Goal: Information Seeking & Learning: Learn about a topic

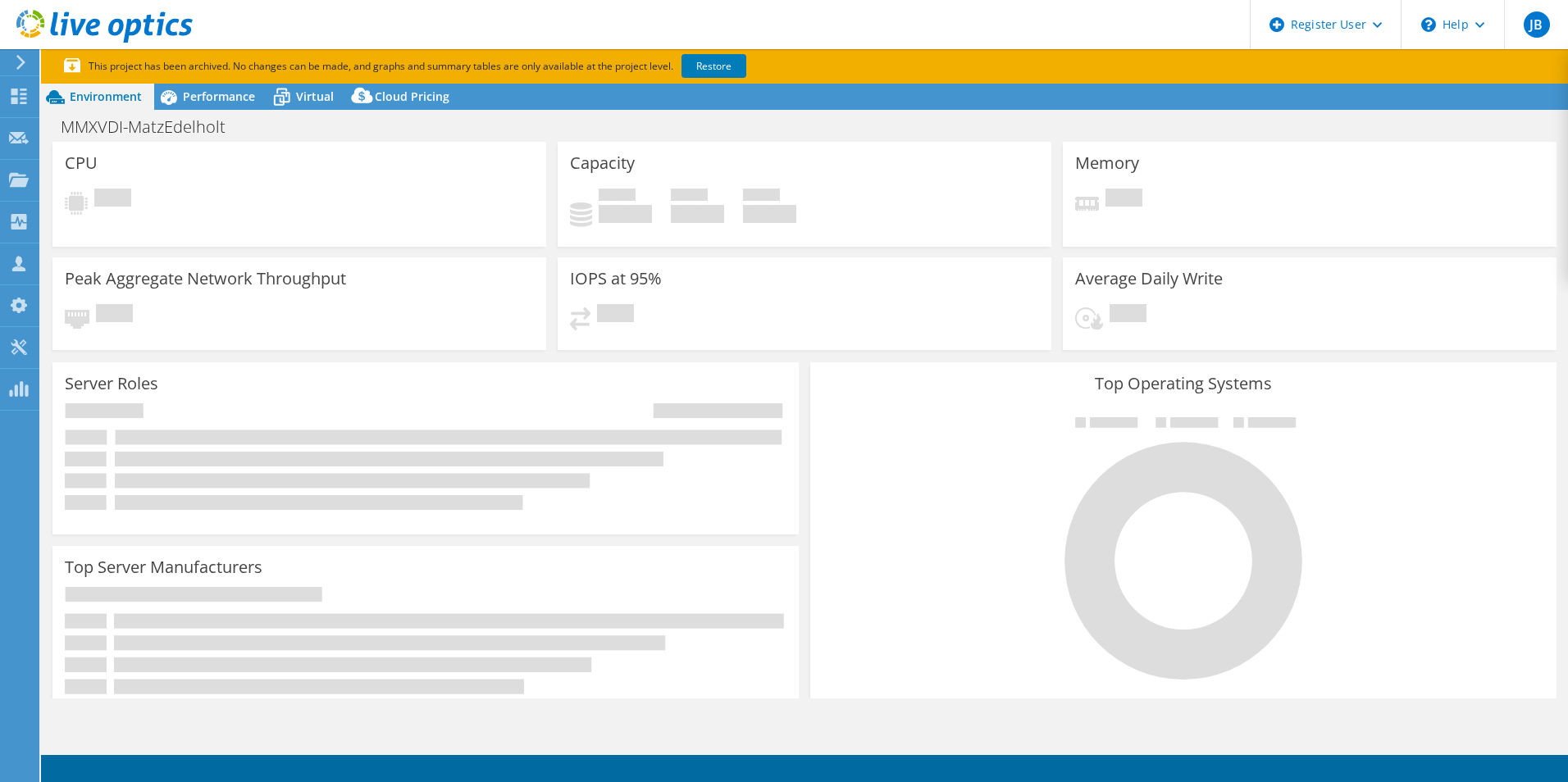
select select "USD"
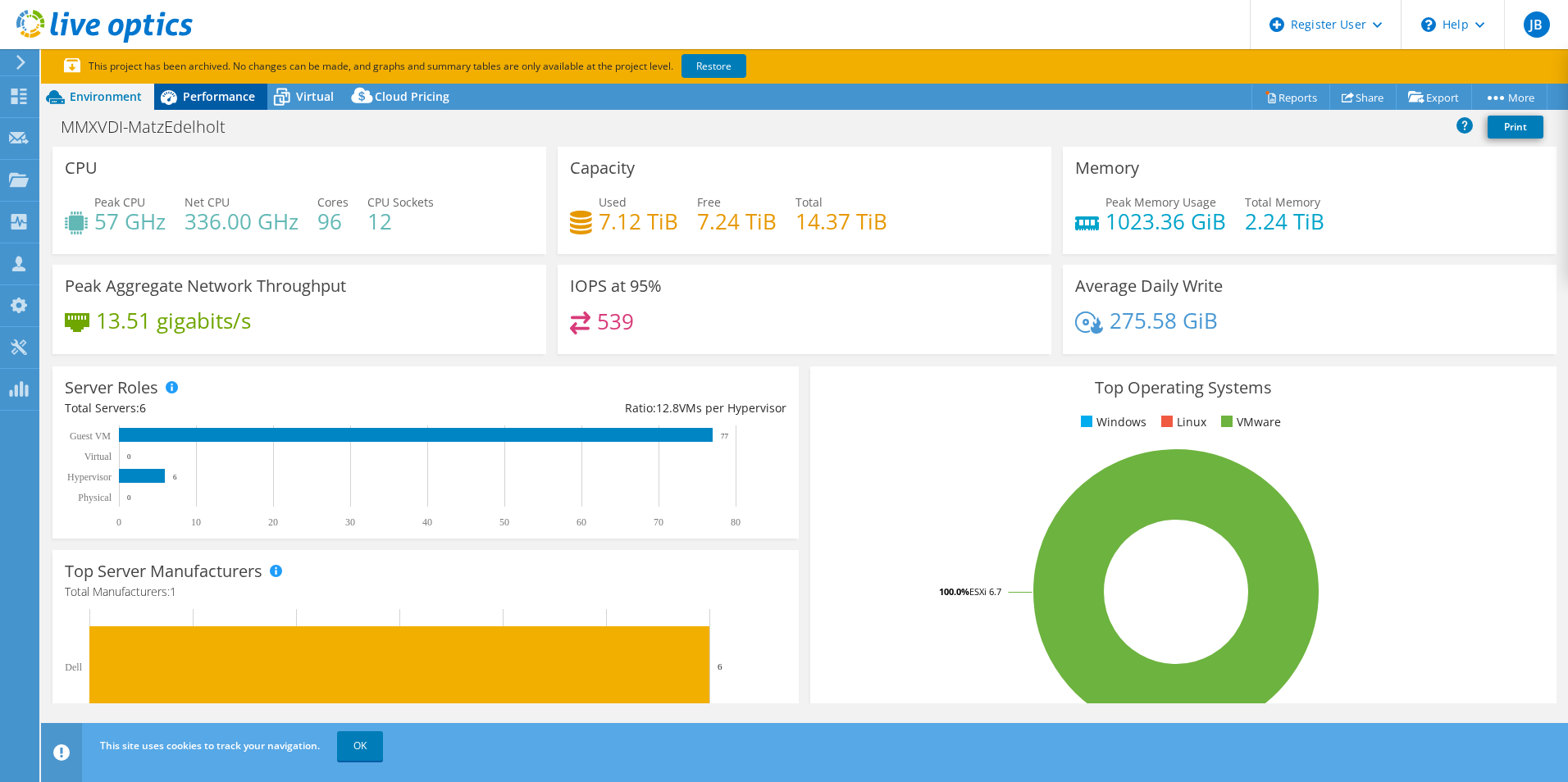
click at [197, 98] on span "Performance" at bounding box center [219, 96] width 72 height 16
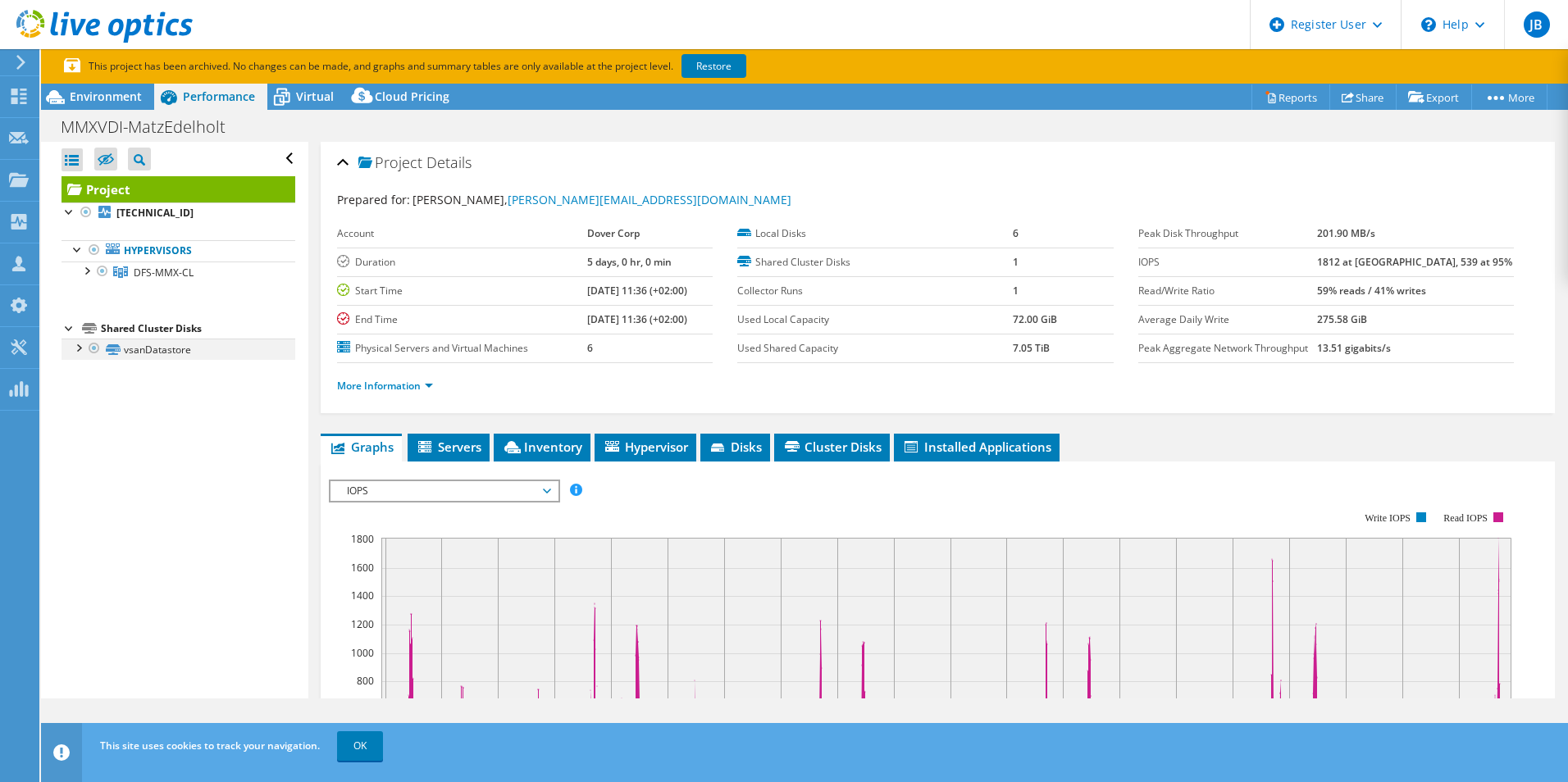
click at [76, 351] on div at bounding box center [78, 347] width 16 height 16
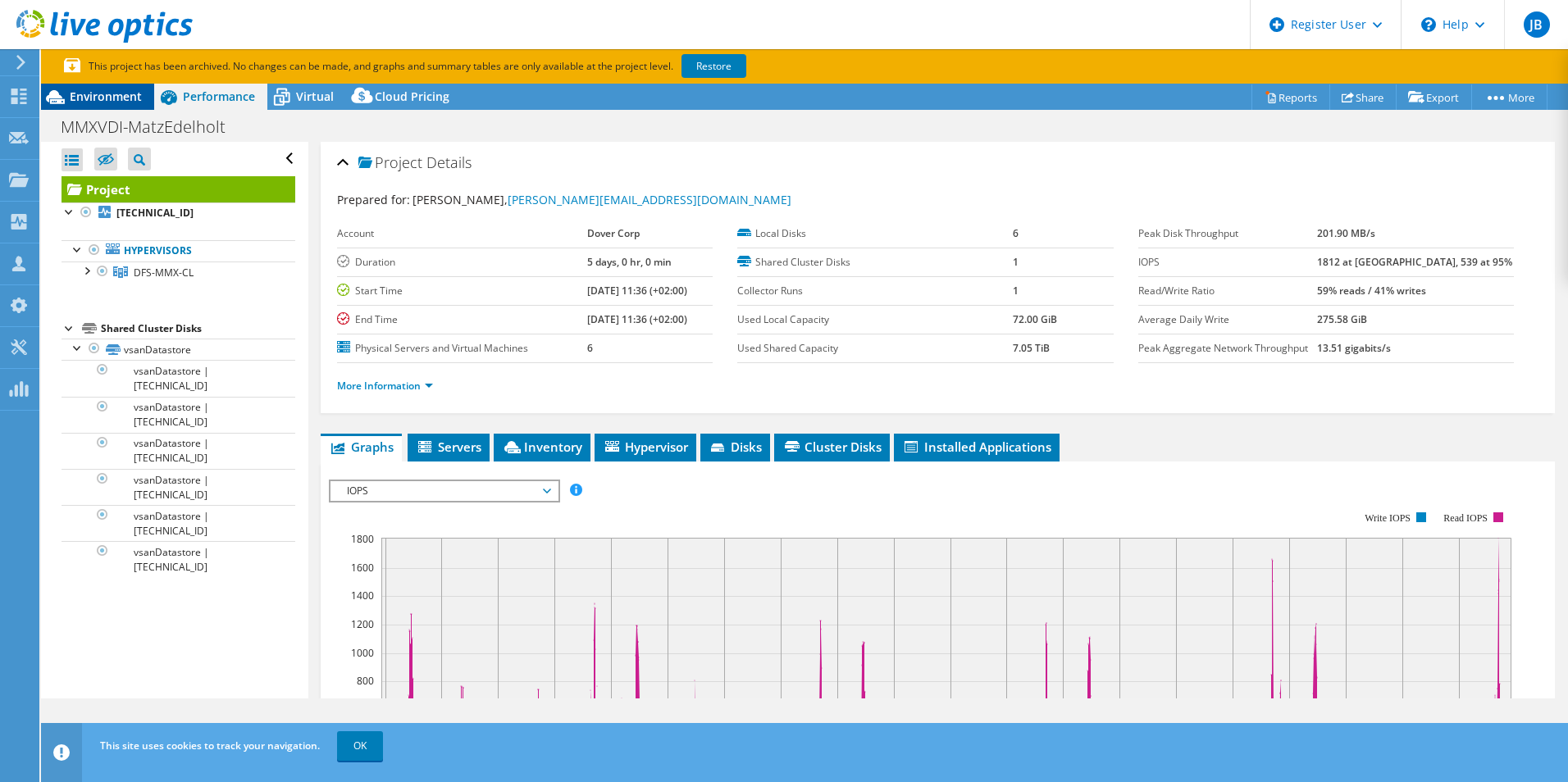
click at [126, 83] on div "Environment" at bounding box center [97, 96] width 113 height 26
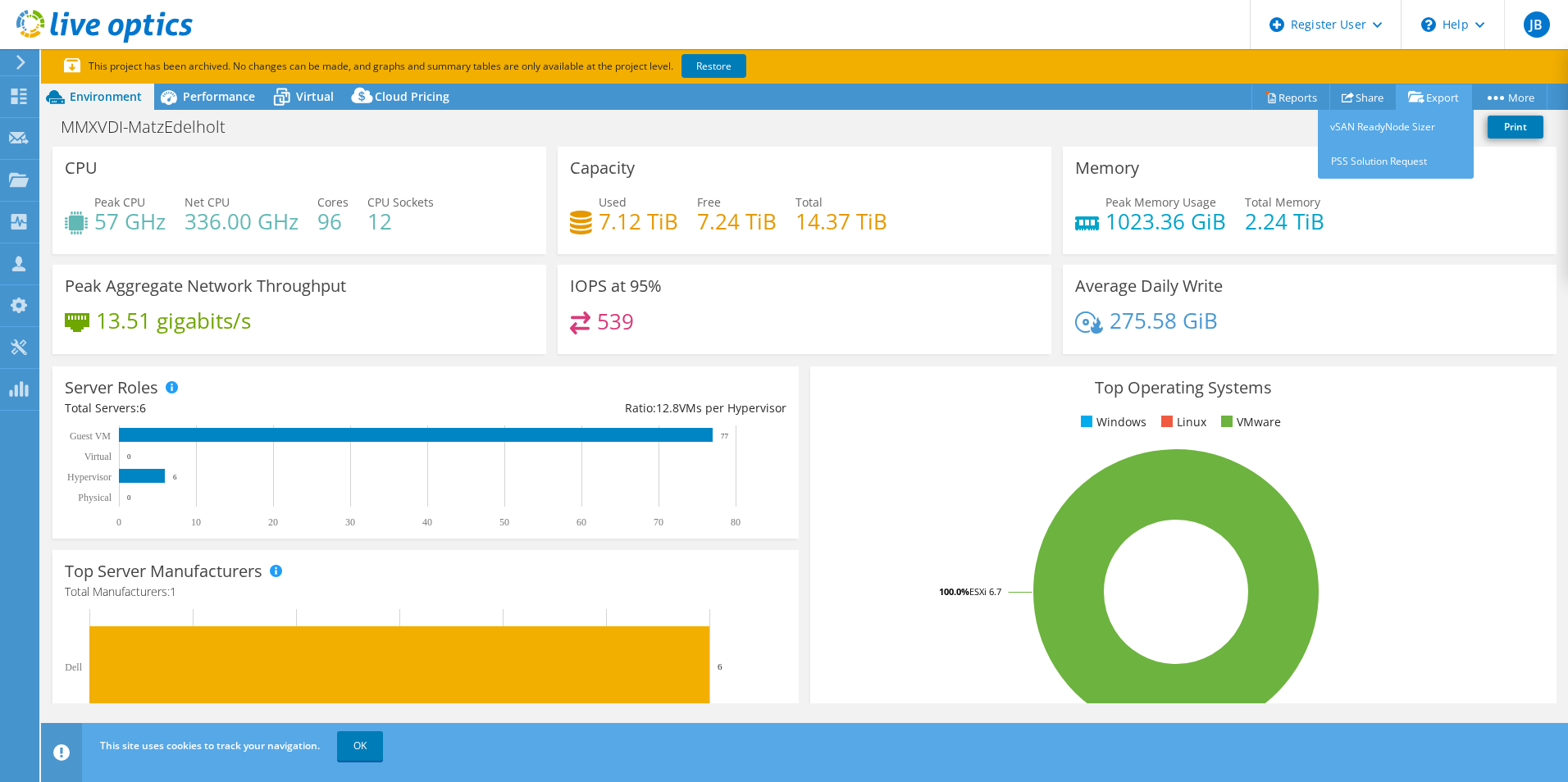
click at [1460, 101] on link "Export" at bounding box center [1434, 97] width 77 height 25
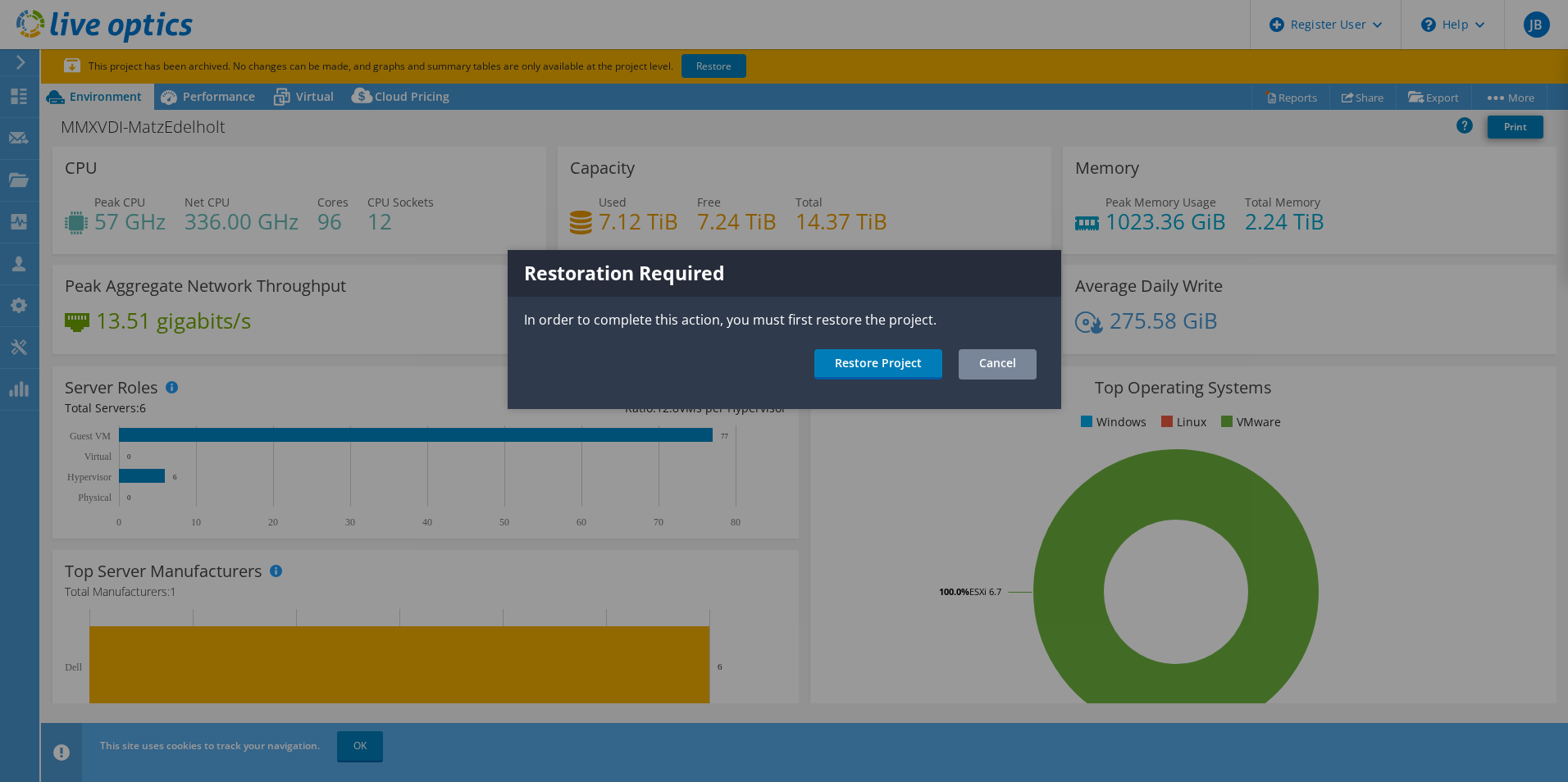
click at [988, 374] on link "Cancel" at bounding box center [997, 364] width 78 height 30
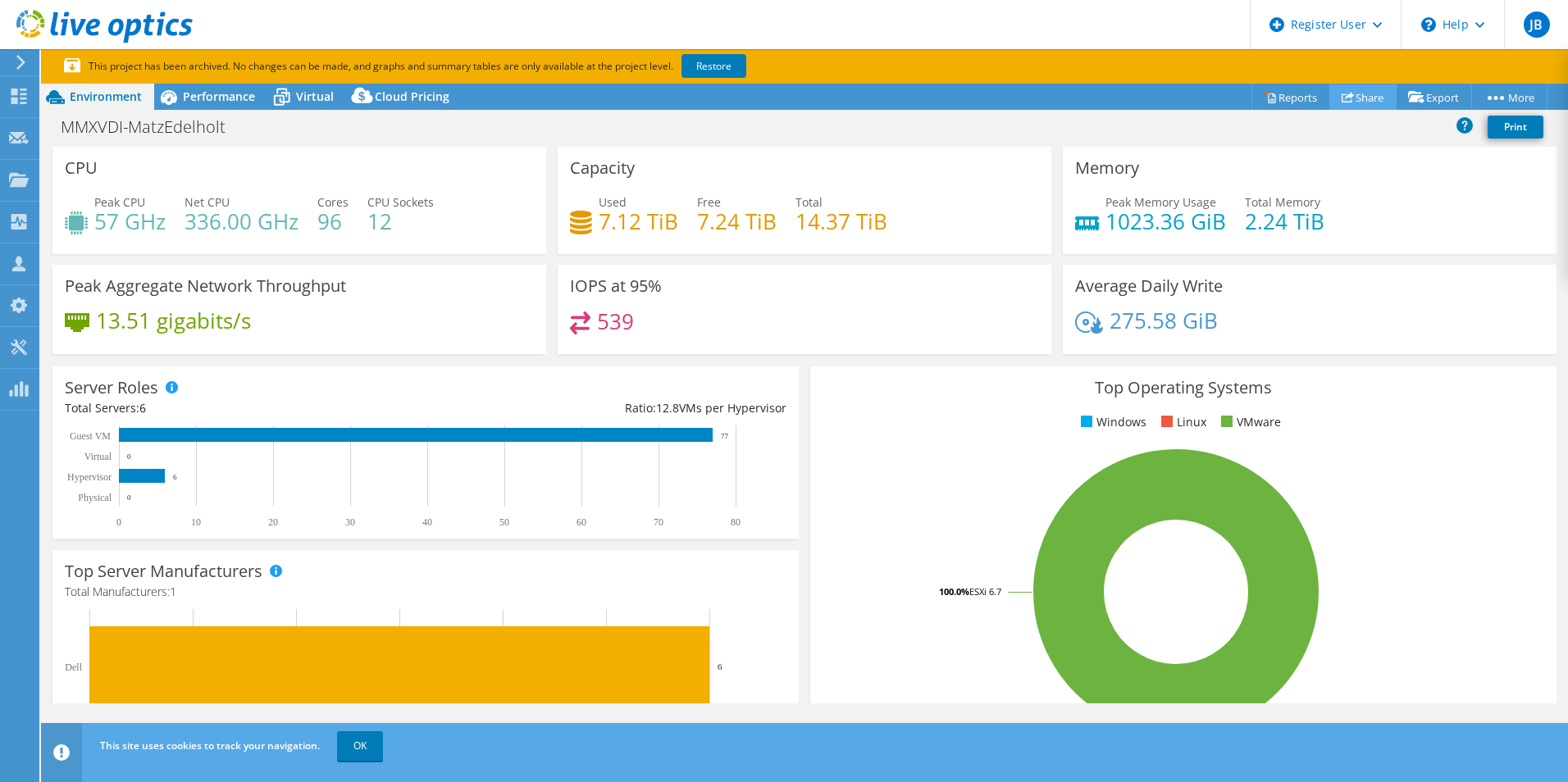
click at [1361, 94] on link "Share" at bounding box center [1363, 97] width 67 height 25
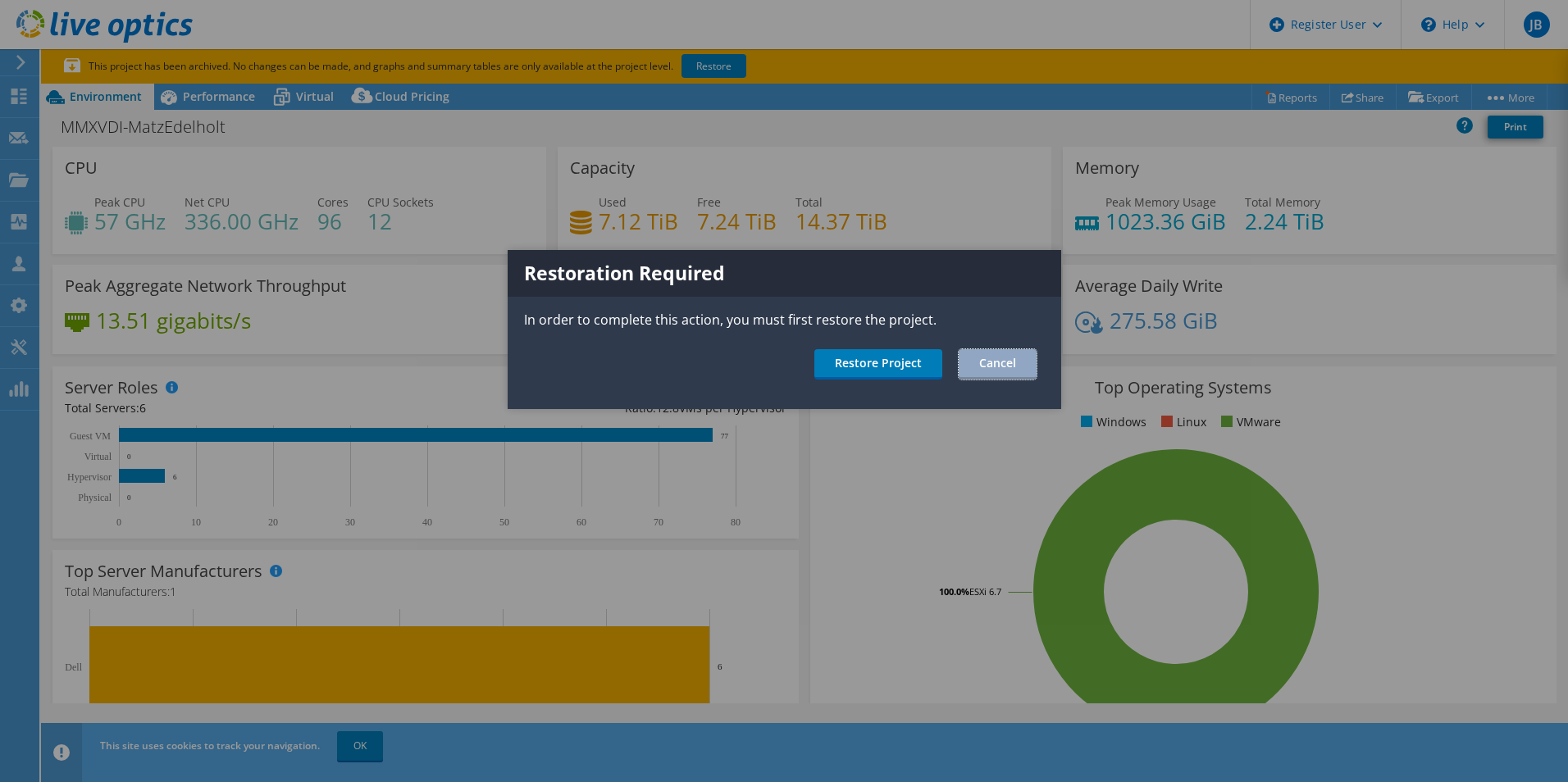
drag, startPoint x: 1030, startPoint y: 365, endPoint x: 1055, endPoint y: 360, distance: 25.5
click at [1030, 365] on link "Cancel" at bounding box center [997, 364] width 78 height 30
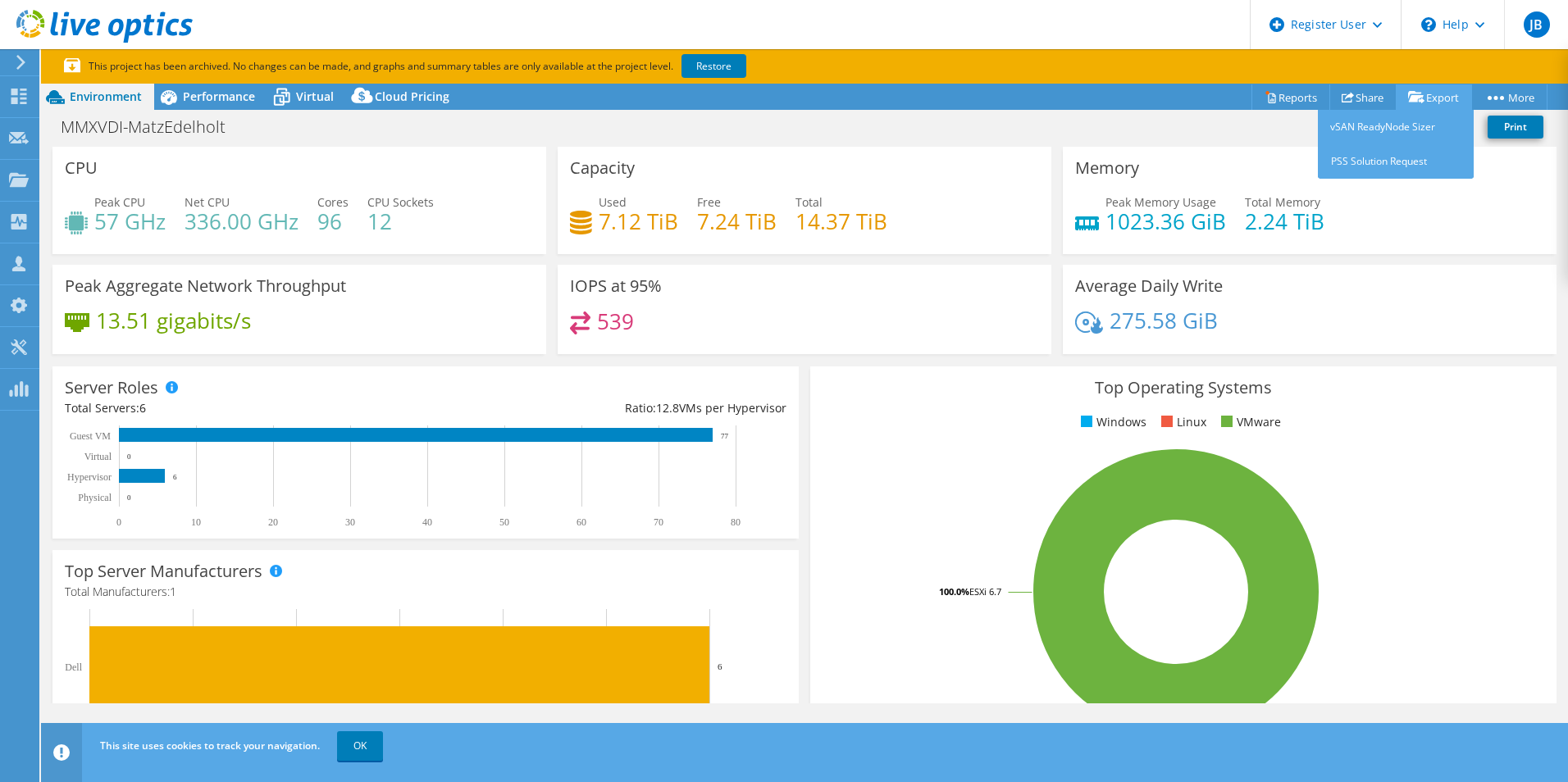
click at [1432, 99] on link "Export" at bounding box center [1434, 97] width 77 height 25
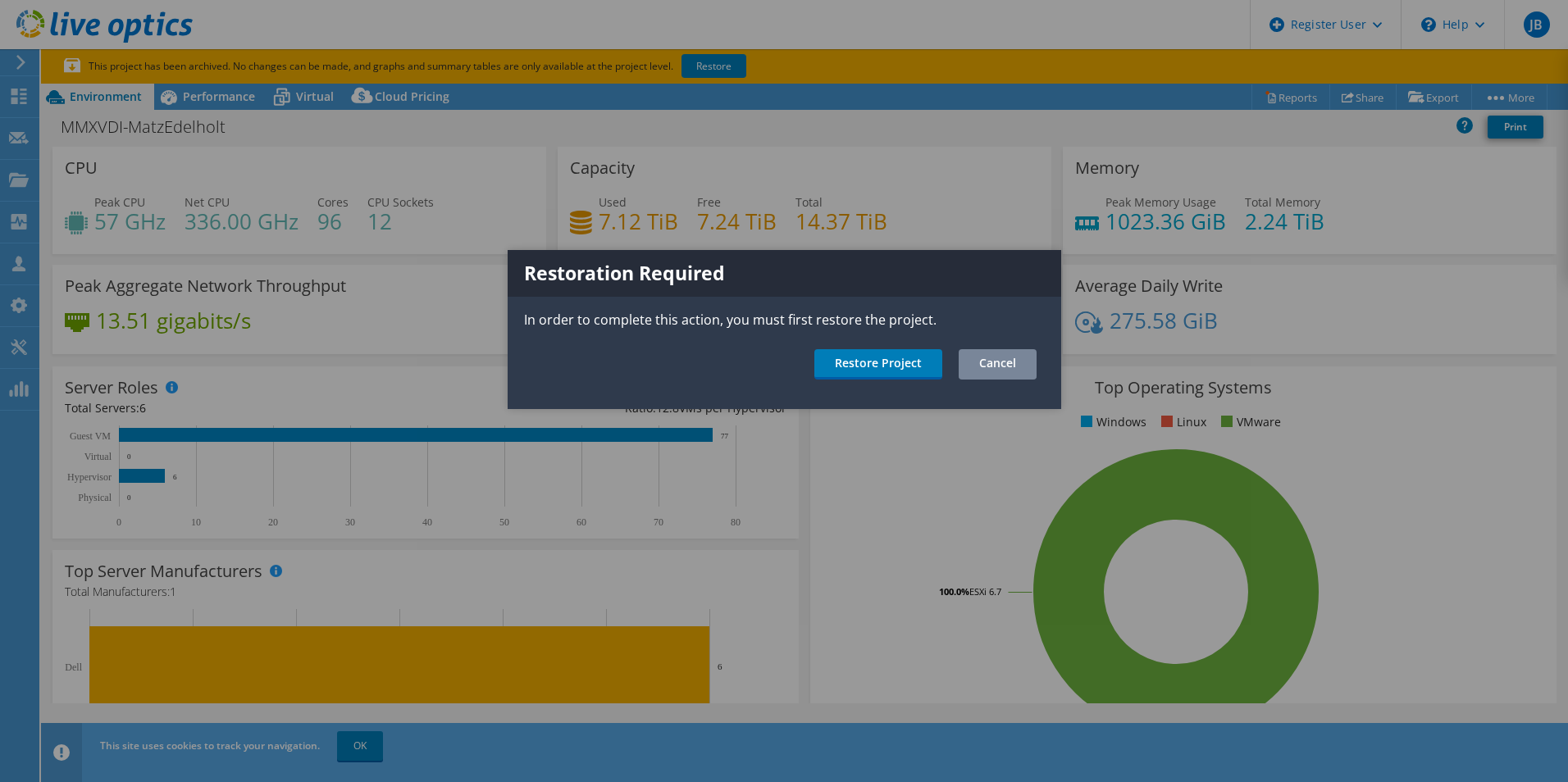
click at [1031, 351] on link "Cancel" at bounding box center [997, 364] width 78 height 30
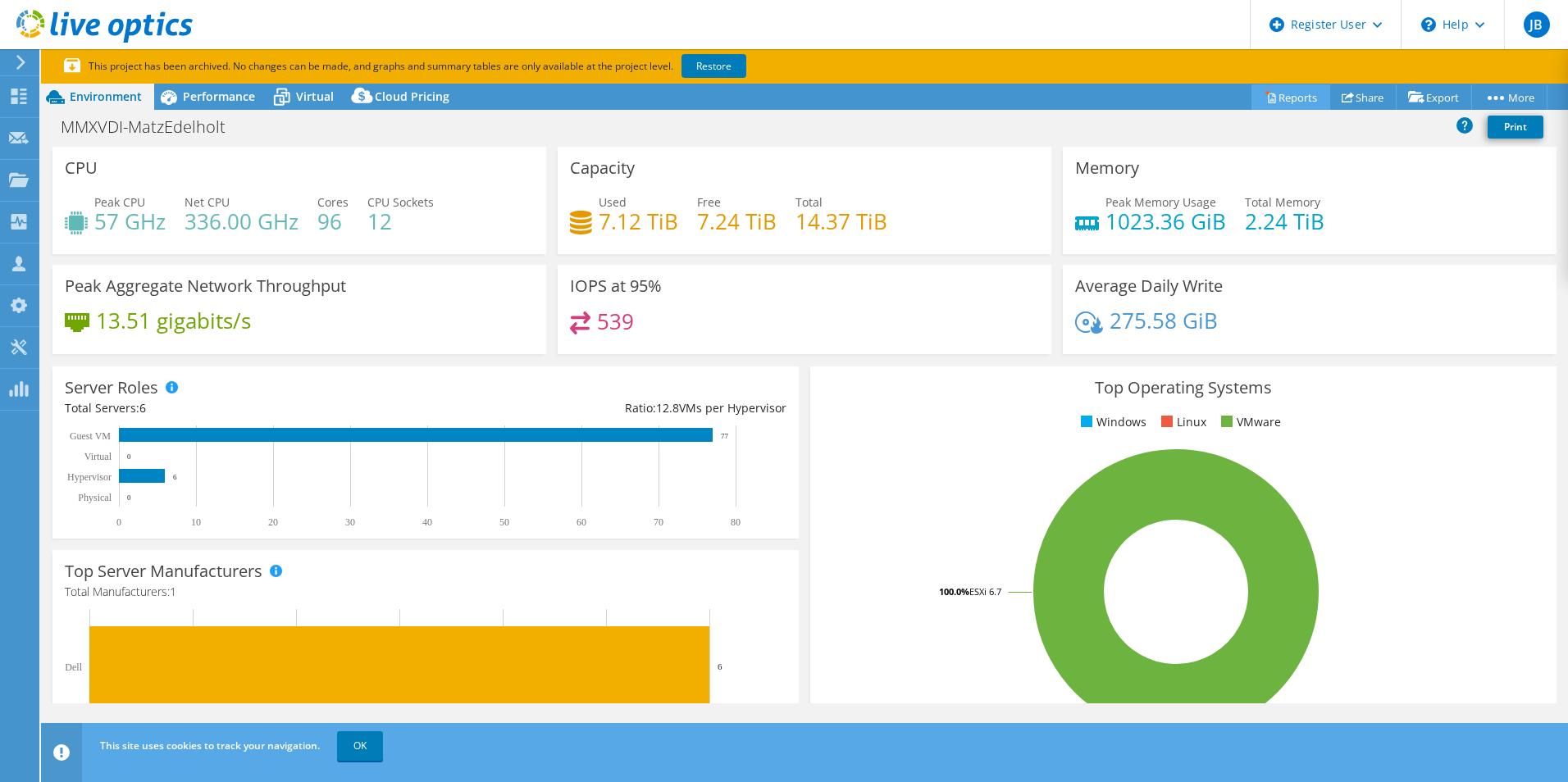
click at [1276, 93] on link "Reports" at bounding box center [1291, 97] width 78 height 25
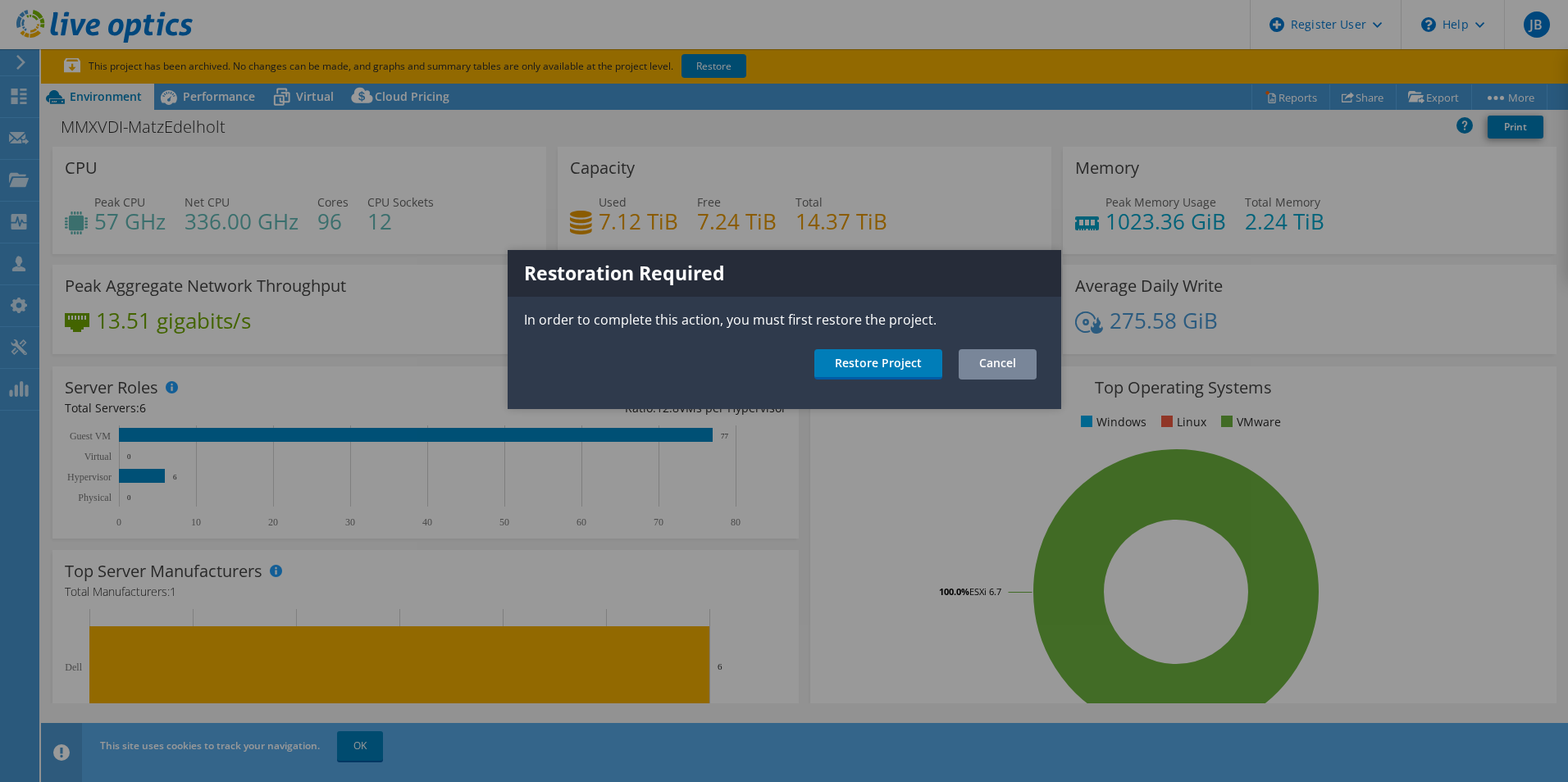
click at [1006, 360] on link "Cancel" at bounding box center [997, 364] width 78 height 30
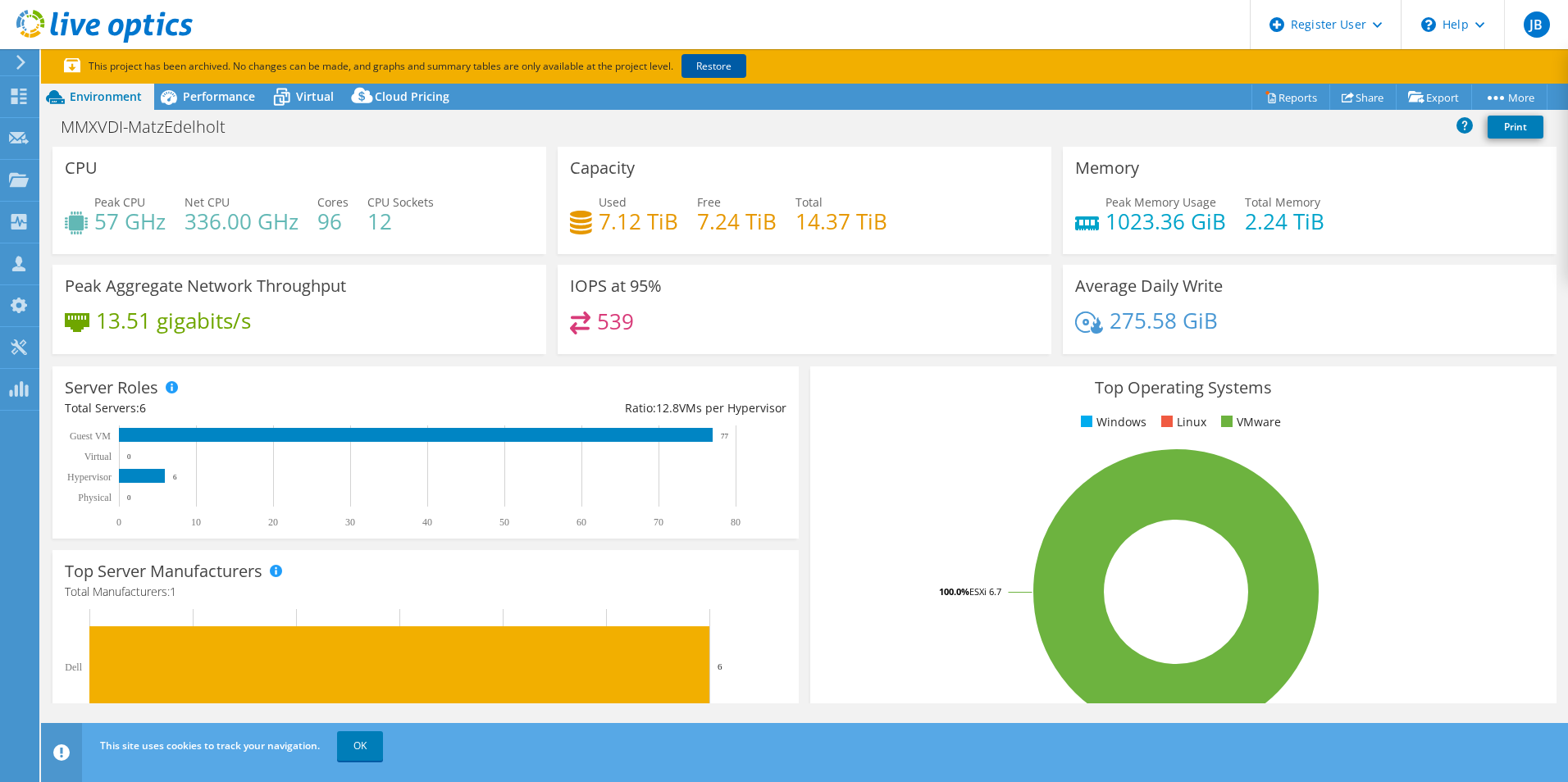
click at [712, 66] on link "Restore" at bounding box center [713, 66] width 65 height 24
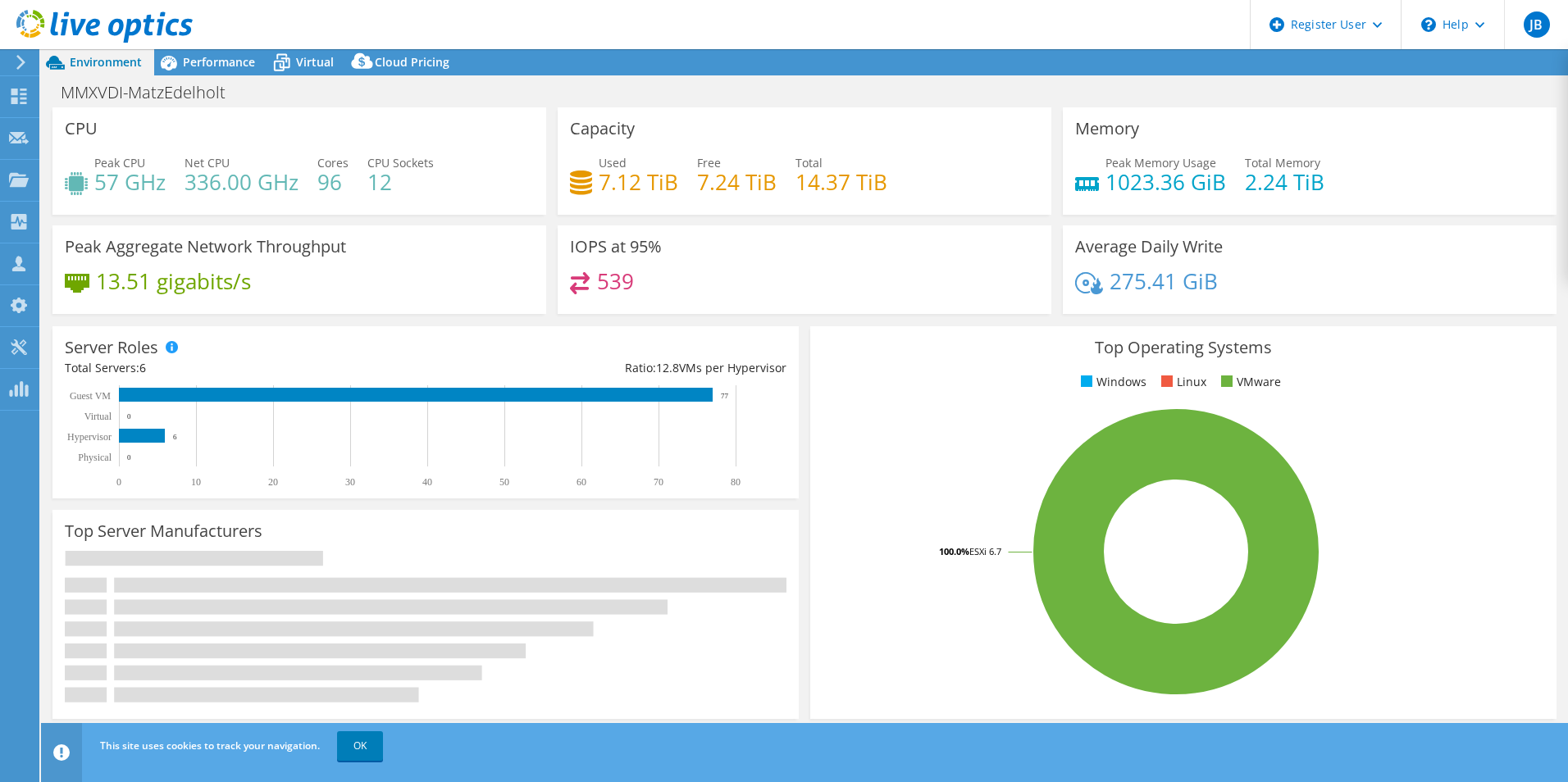
select select "USD"
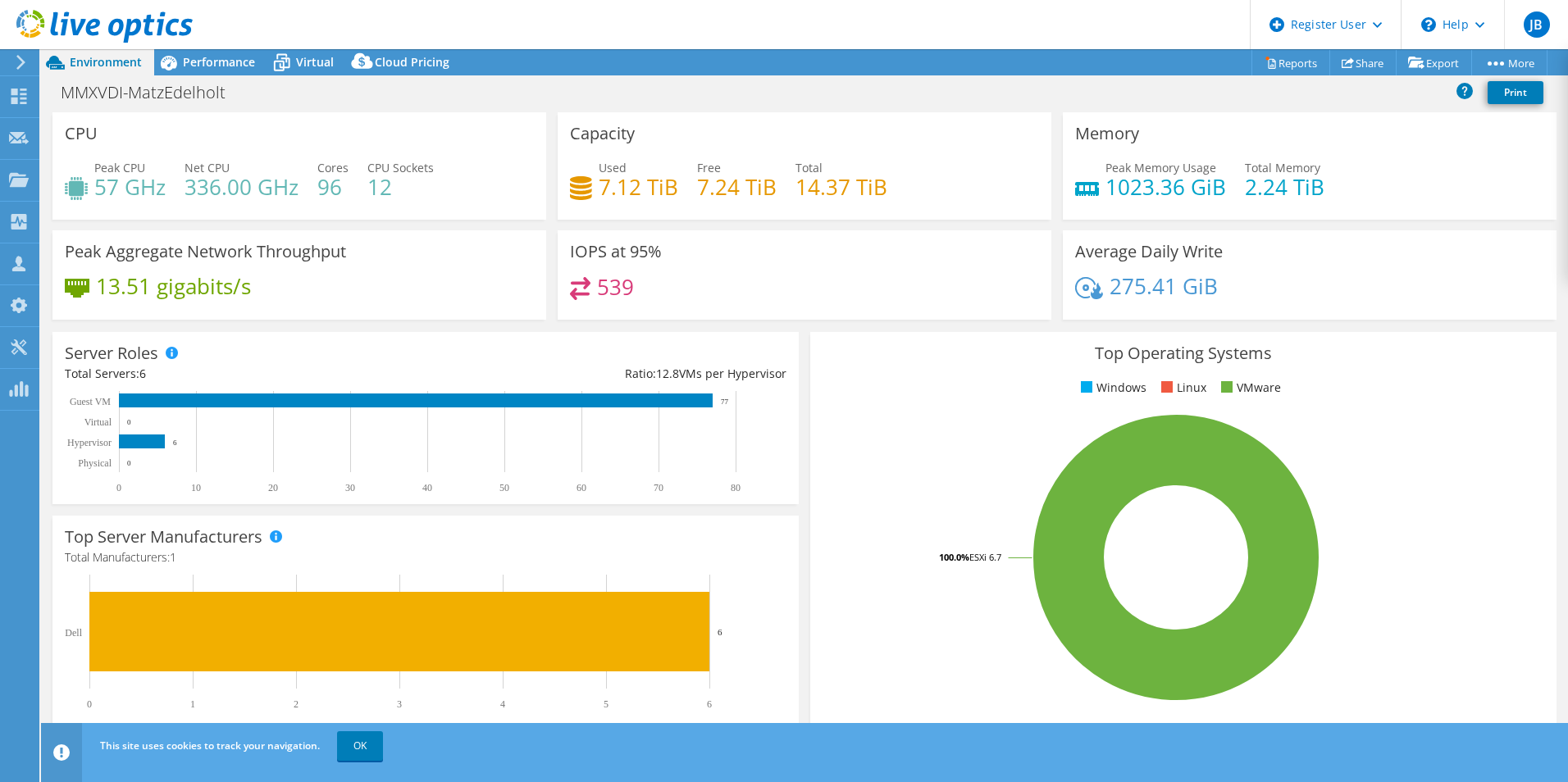
click at [190, 51] on div at bounding box center [96, 27] width 193 height 55
click at [191, 57] on span "Performance" at bounding box center [219, 62] width 72 height 16
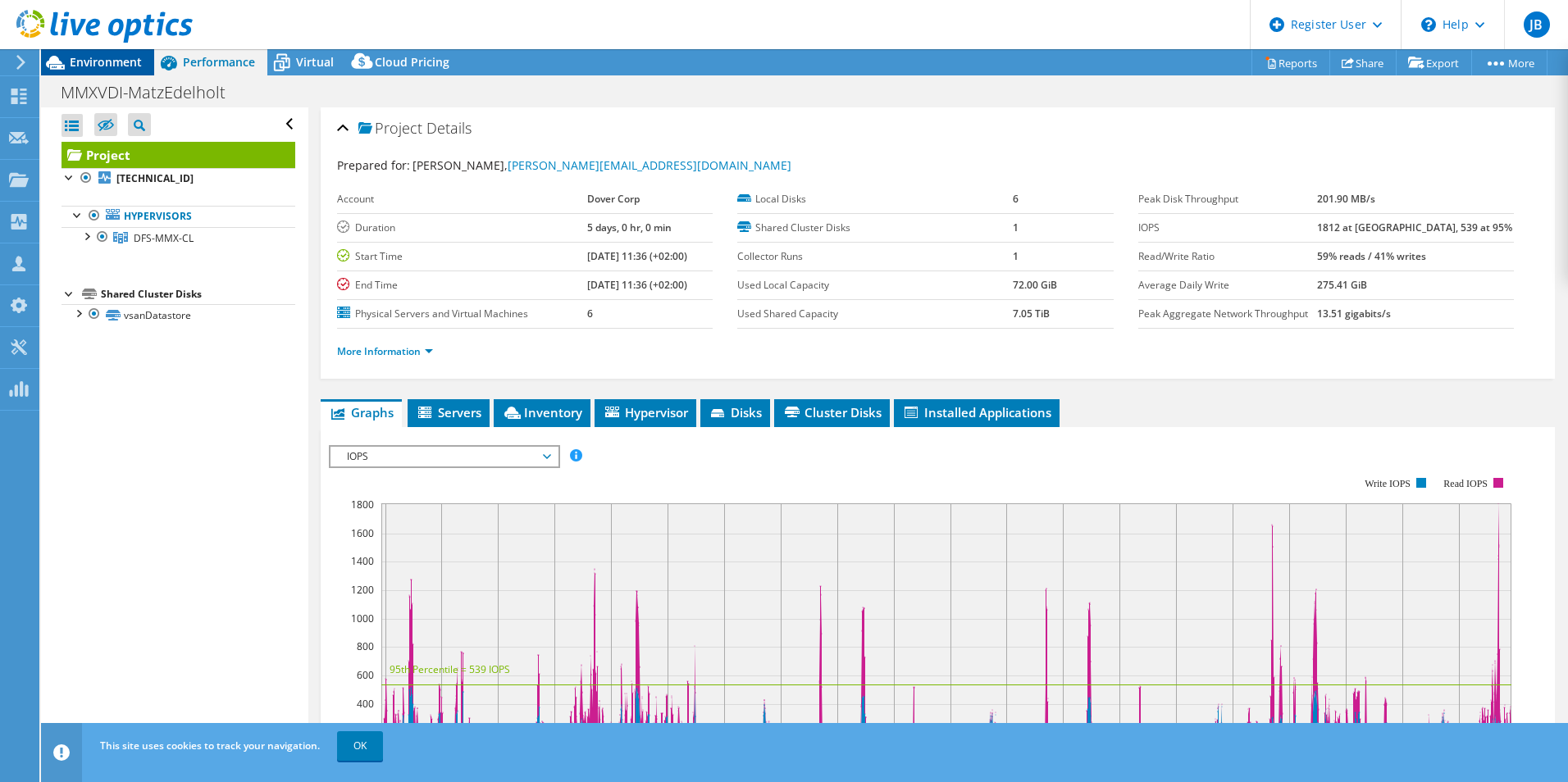
click at [131, 60] on span "Environment" at bounding box center [106, 62] width 72 height 16
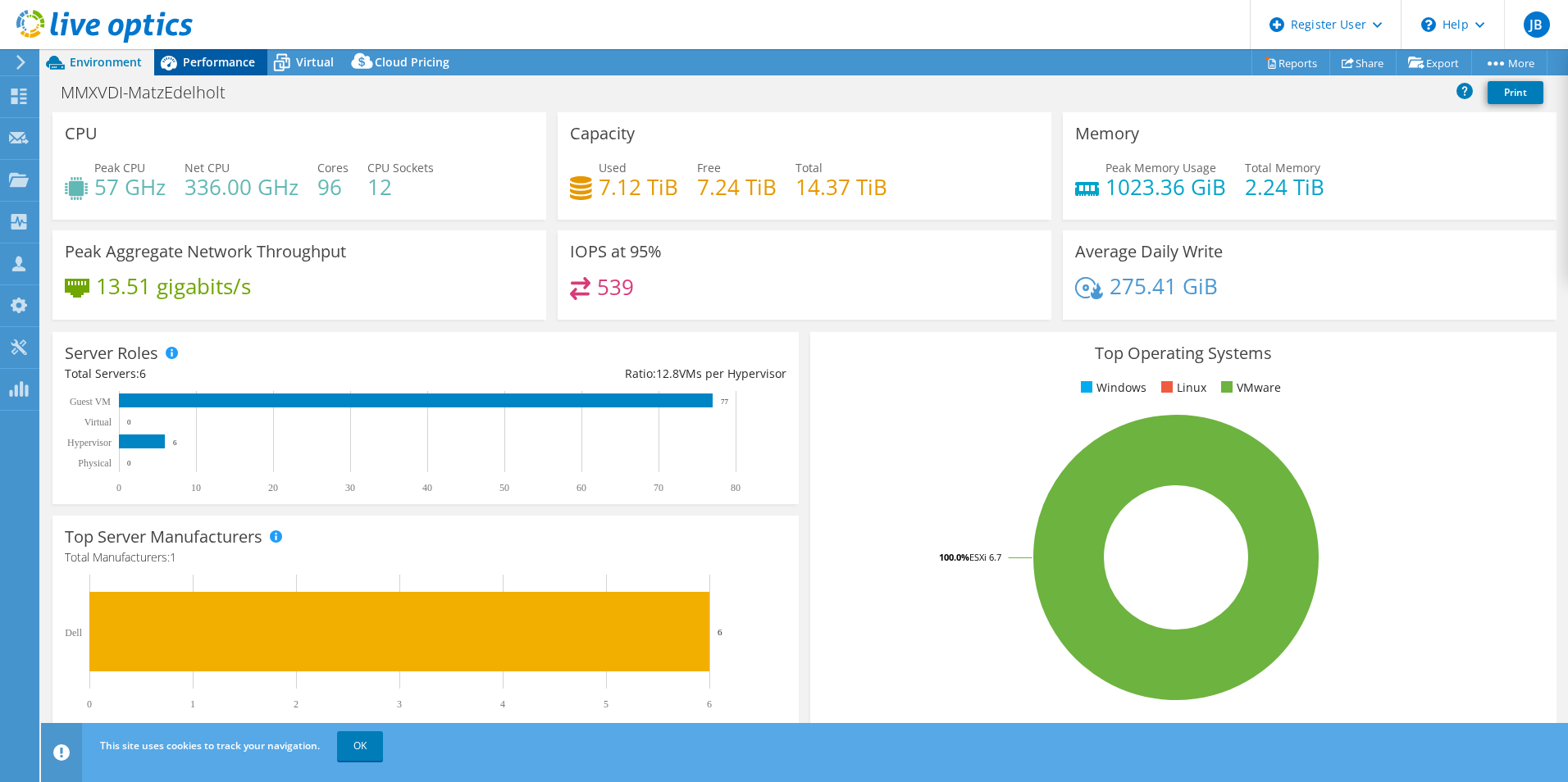
click at [227, 58] on span "Performance" at bounding box center [219, 62] width 72 height 16
